Goal: Transaction & Acquisition: Download file/media

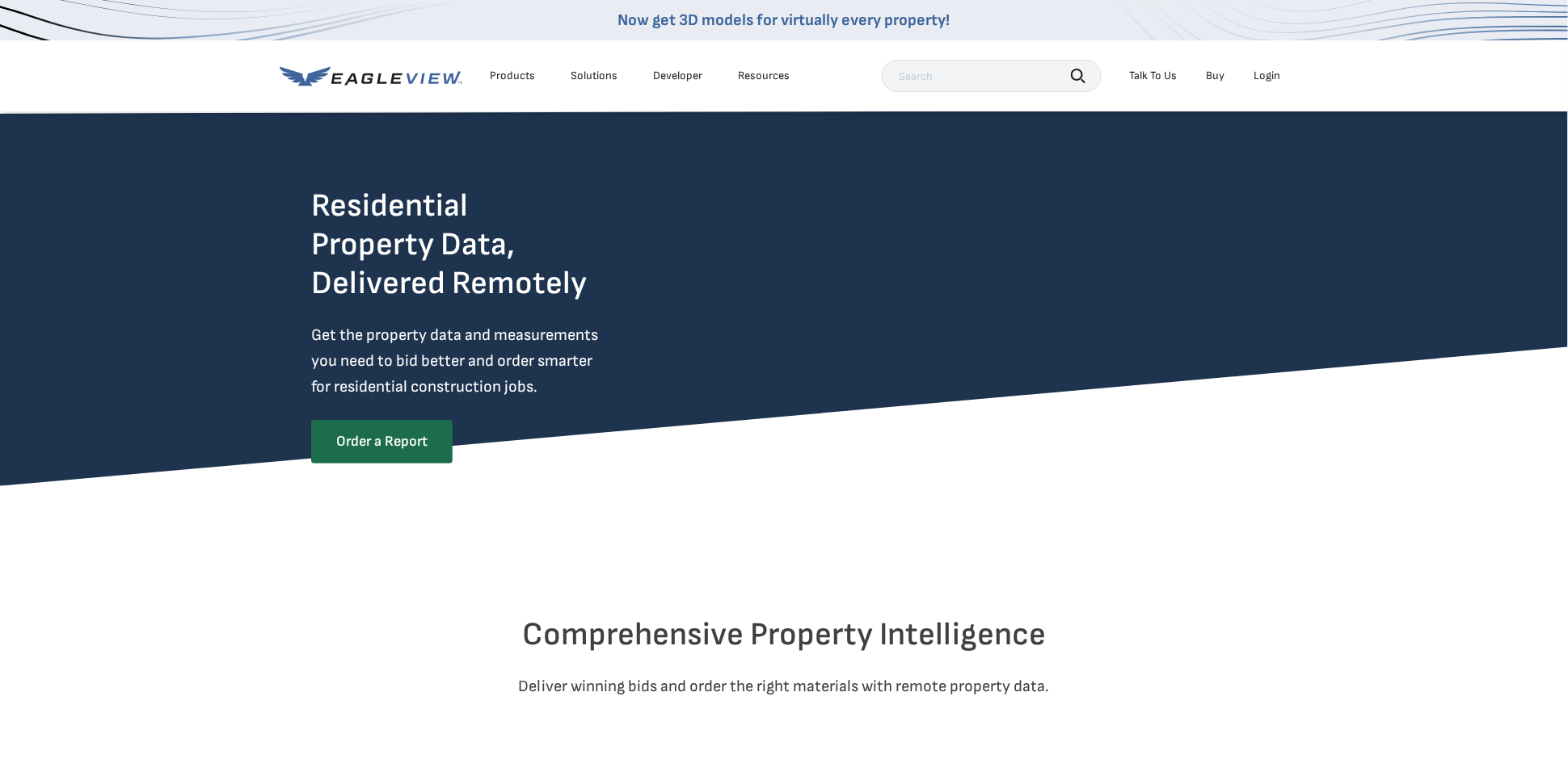
click at [1262, 70] on div "Login" at bounding box center [1267, 76] width 27 height 14
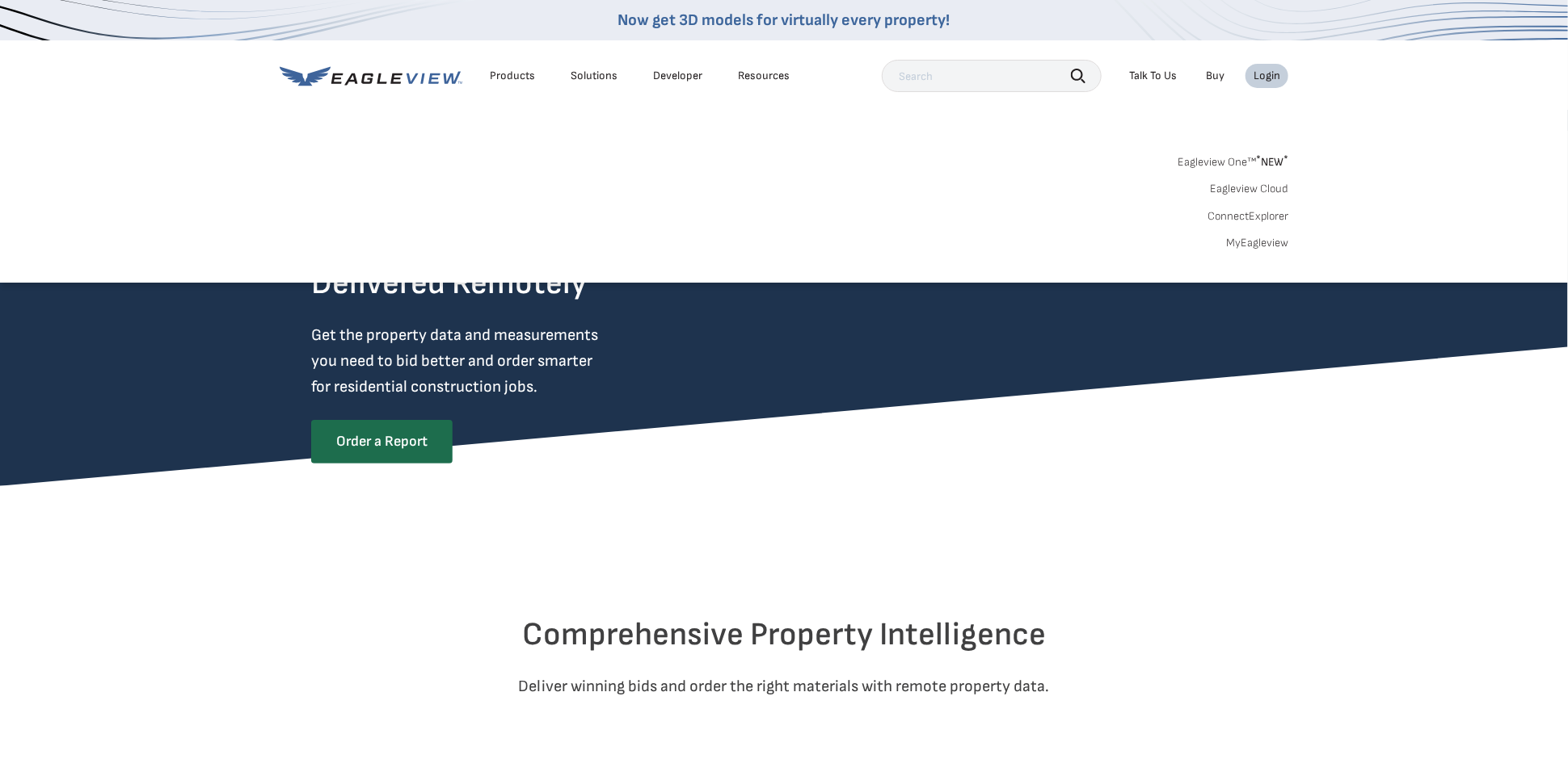
click at [1250, 245] on link "MyEagleview" at bounding box center [1257, 243] width 62 height 14
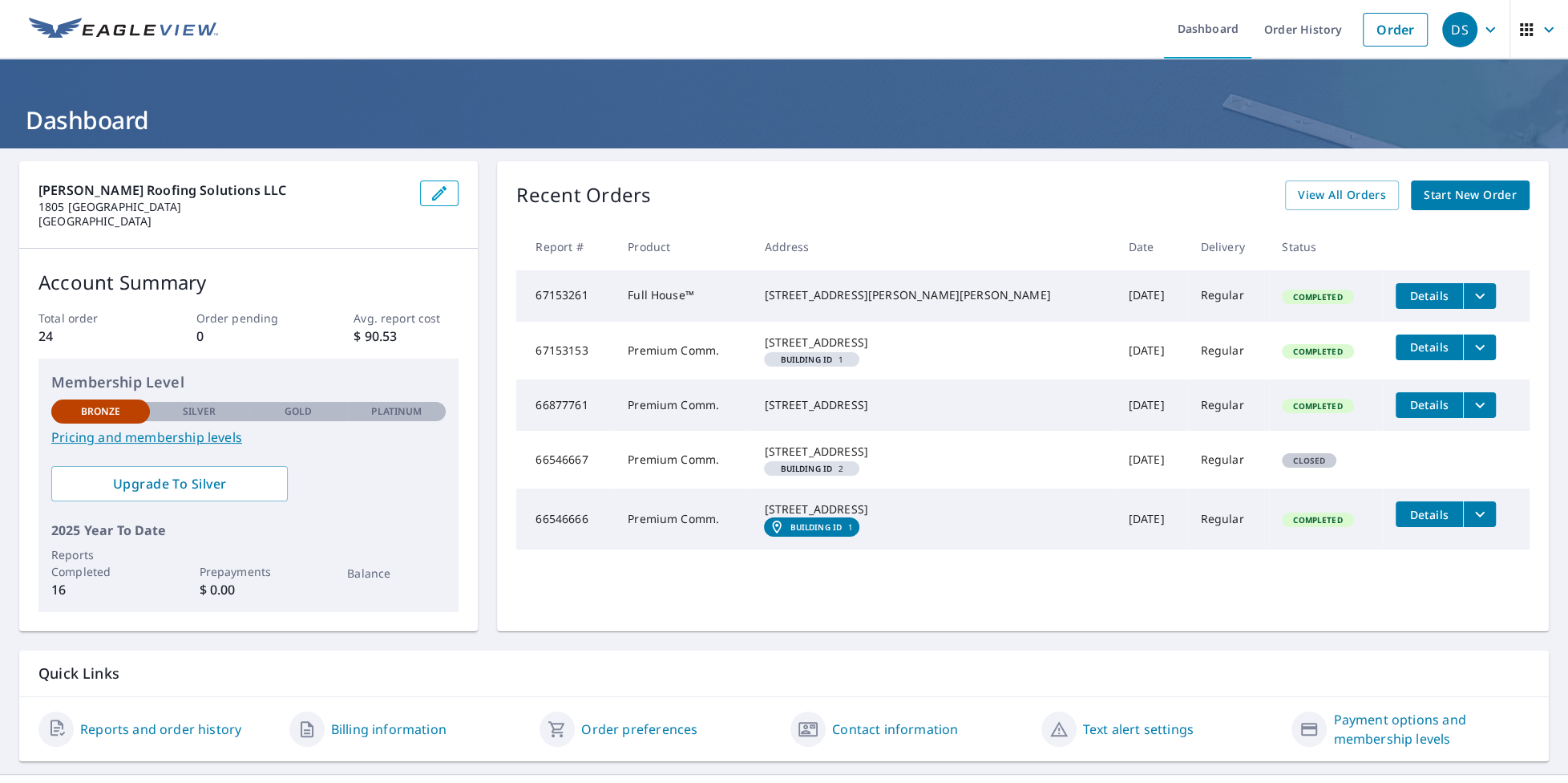
click at [751, 360] on td "Premium Comm." at bounding box center [683, 350] width 136 height 57
click at [851, 350] on div "19 W High St Gettysburg, PA 17325" at bounding box center [933, 342] width 338 height 16
click at [576, 367] on td "67153153" at bounding box center [566, 350] width 99 height 57
drag, startPoint x: 552, startPoint y: 364, endPoint x: 536, endPoint y: 364, distance: 16.0
click at [548, 364] on td "67153153" at bounding box center [566, 350] width 99 height 57
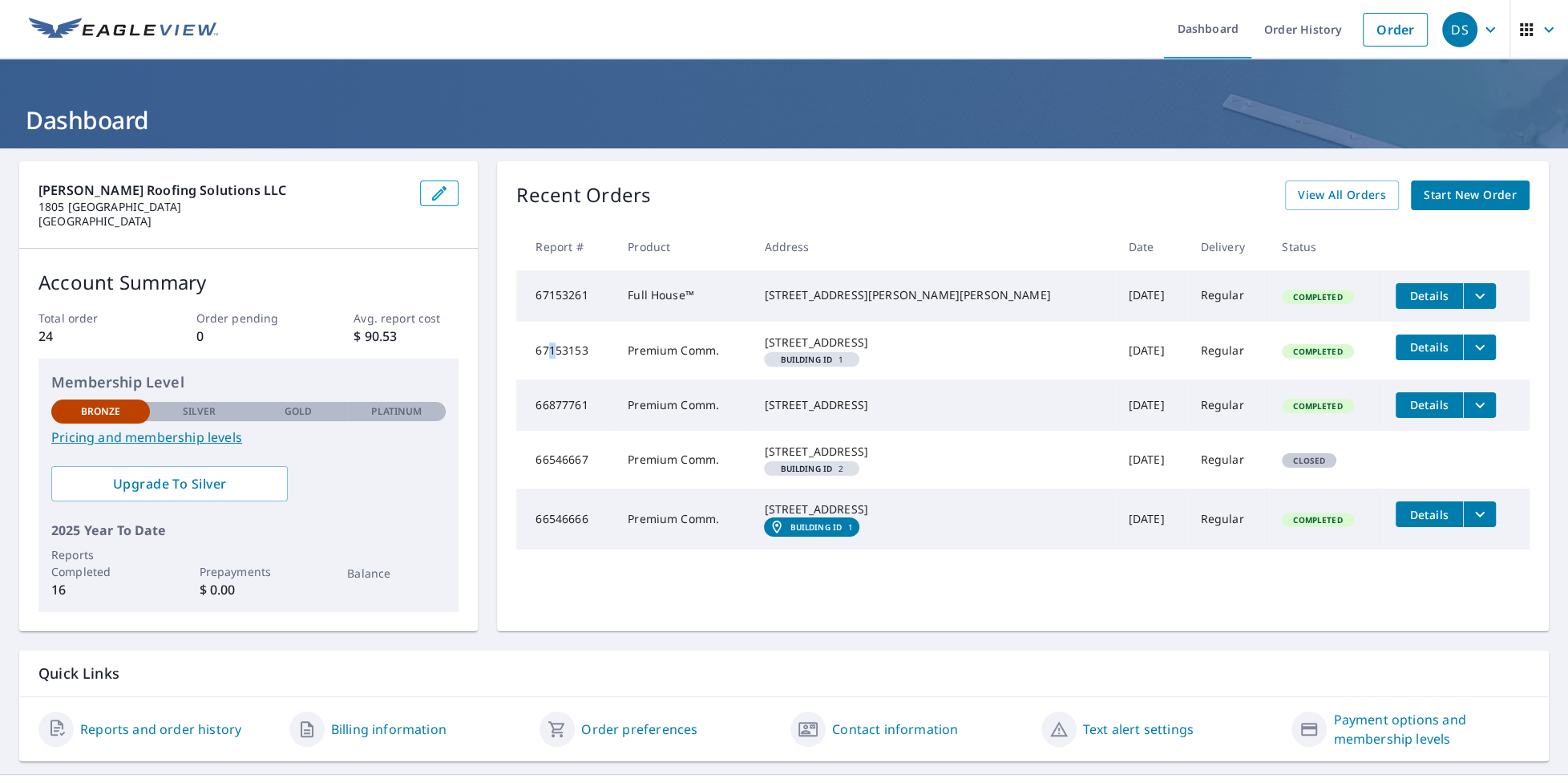
click at [497, 364] on div "Recent Orders View All Orders Start New Order Report # Product Address Date Del…" at bounding box center [1023, 396] width 1052 height 470
drag, startPoint x: 1155, startPoint y: 374, endPoint x: 1348, endPoint y: 374, distance: 193.0
click at [1187, 374] on td "Regular" at bounding box center [1228, 350] width 81 height 57
drag, startPoint x: 1348, startPoint y: 374, endPoint x: 1393, endPoint y: 369, distance: 45.3
click at [1383, 371] on td "Details" at bounding box center [1456, 347] width 147 height 51
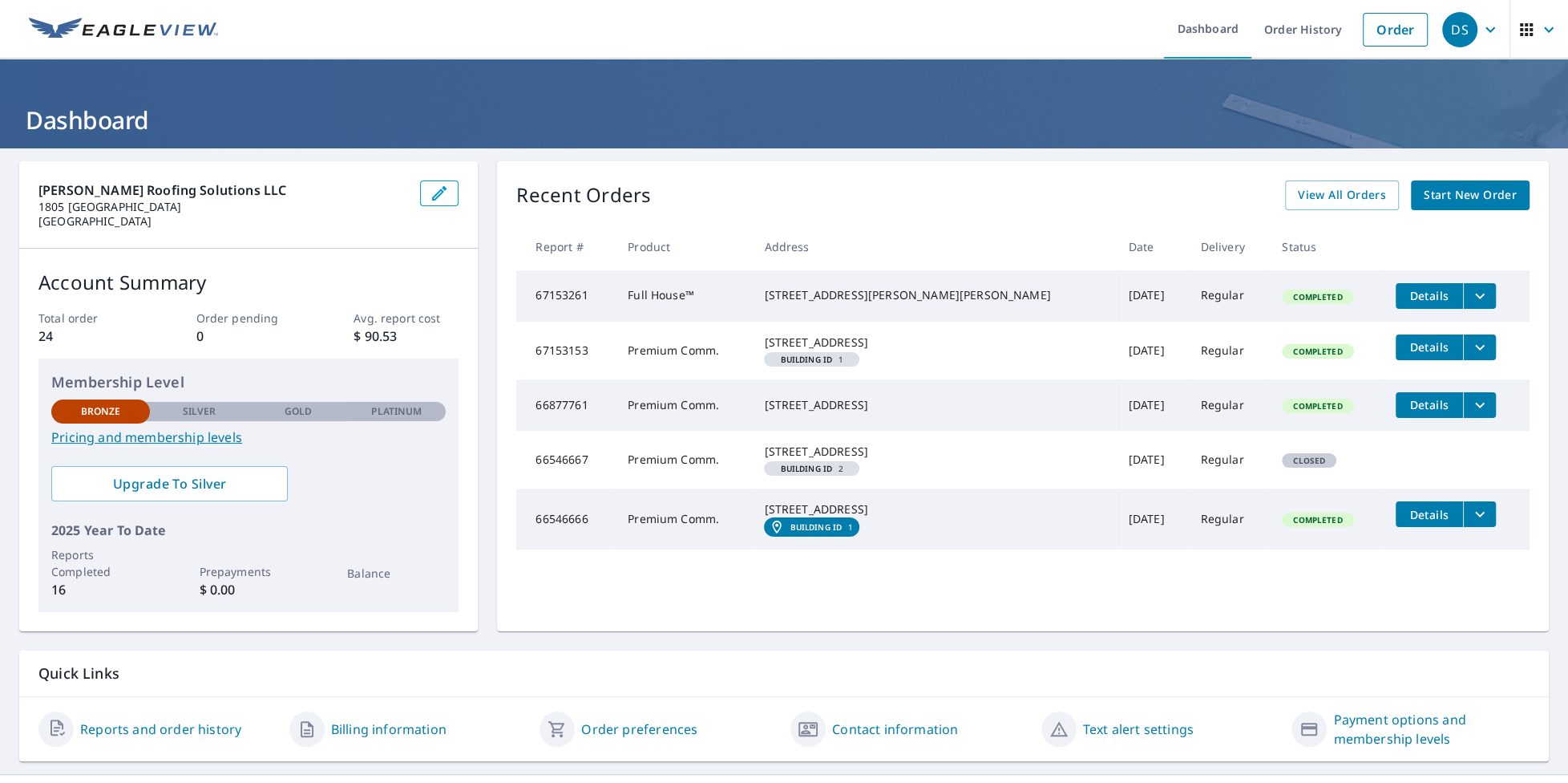
click at [1407, 355] on span "Details" at bounding box center [1430, 347] width 48 height 15
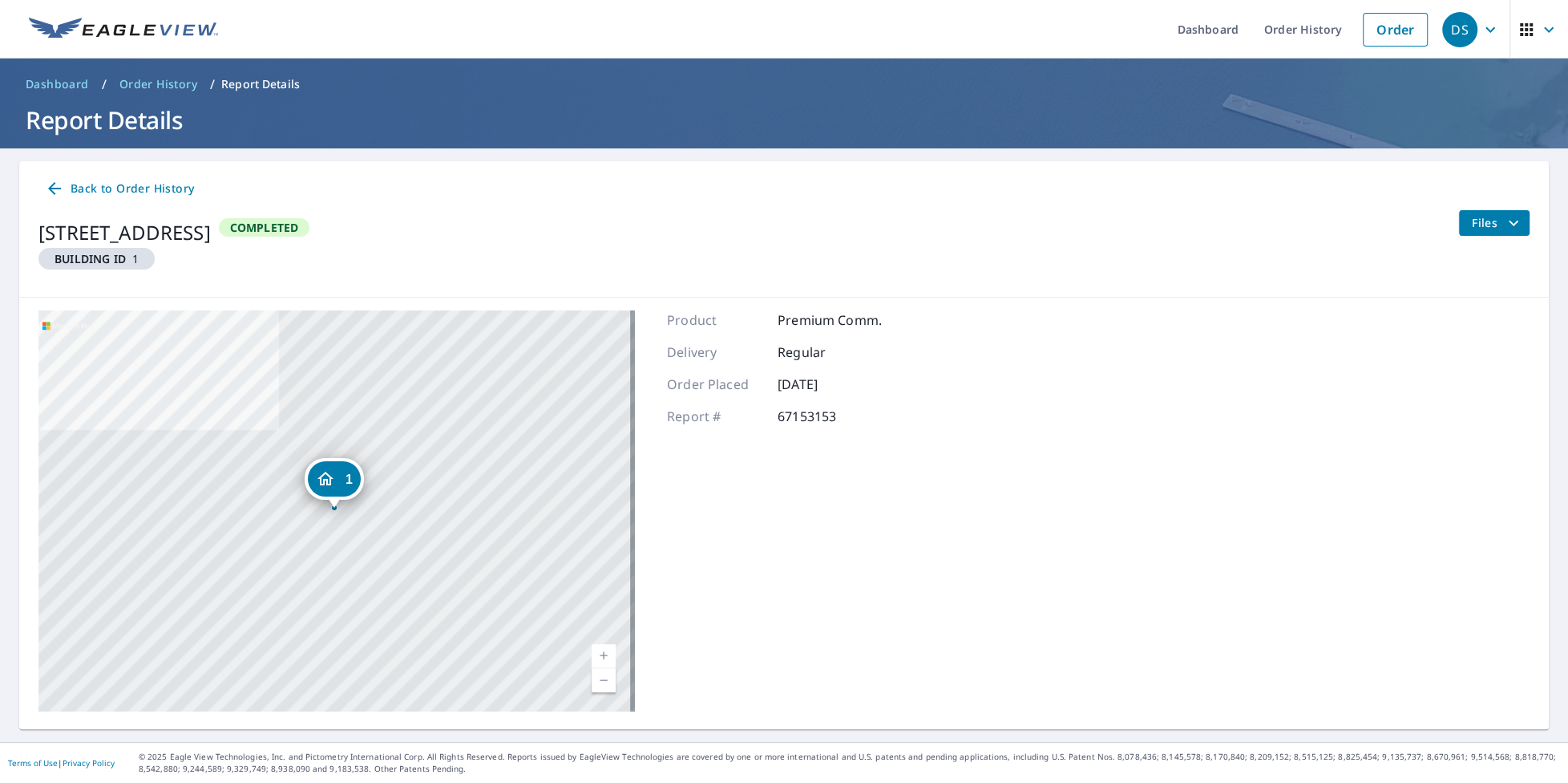
click at [90, 191] on span "Back to Order History" at bounding box center [119, 189] width 150 height 20
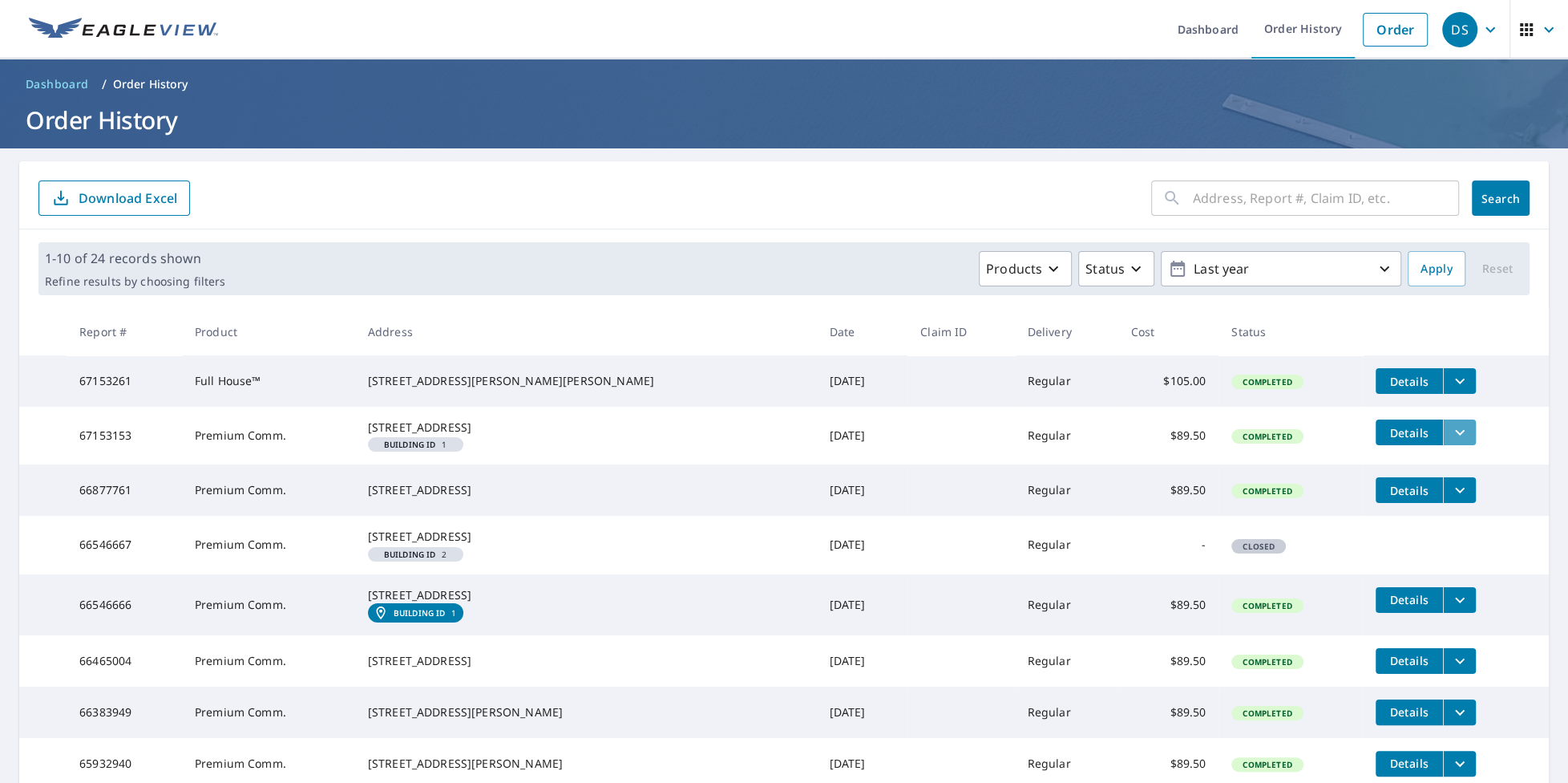
click at [1451, 435] on icon "filesDropdownBtn-67153153" at bounding box center [1460, 432] width 19 height 19
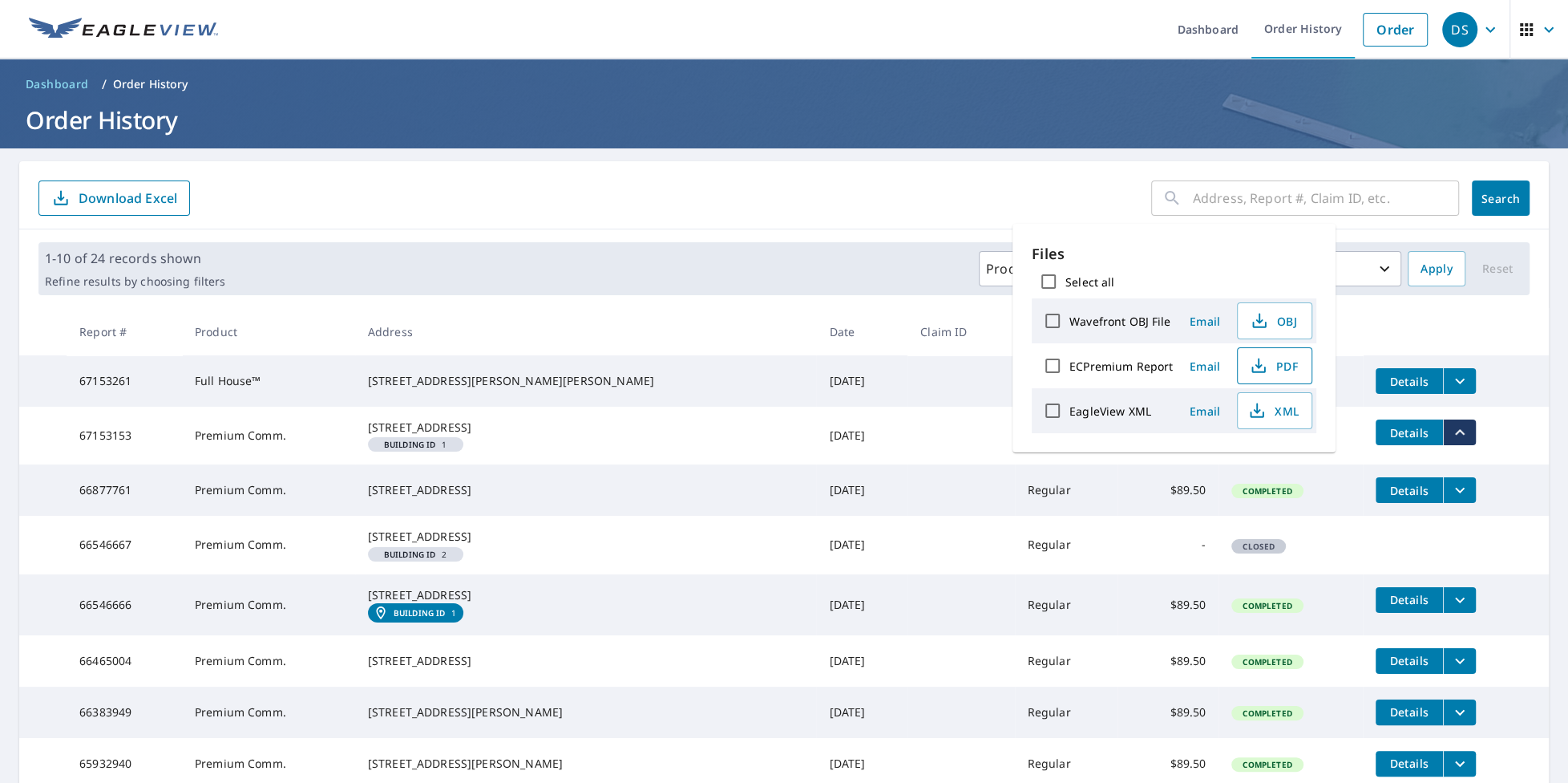
click at [1297, 378] on button "PDF" at bounding box center [1275, 366] width 75 height 37
